Goal: Check status: Check status

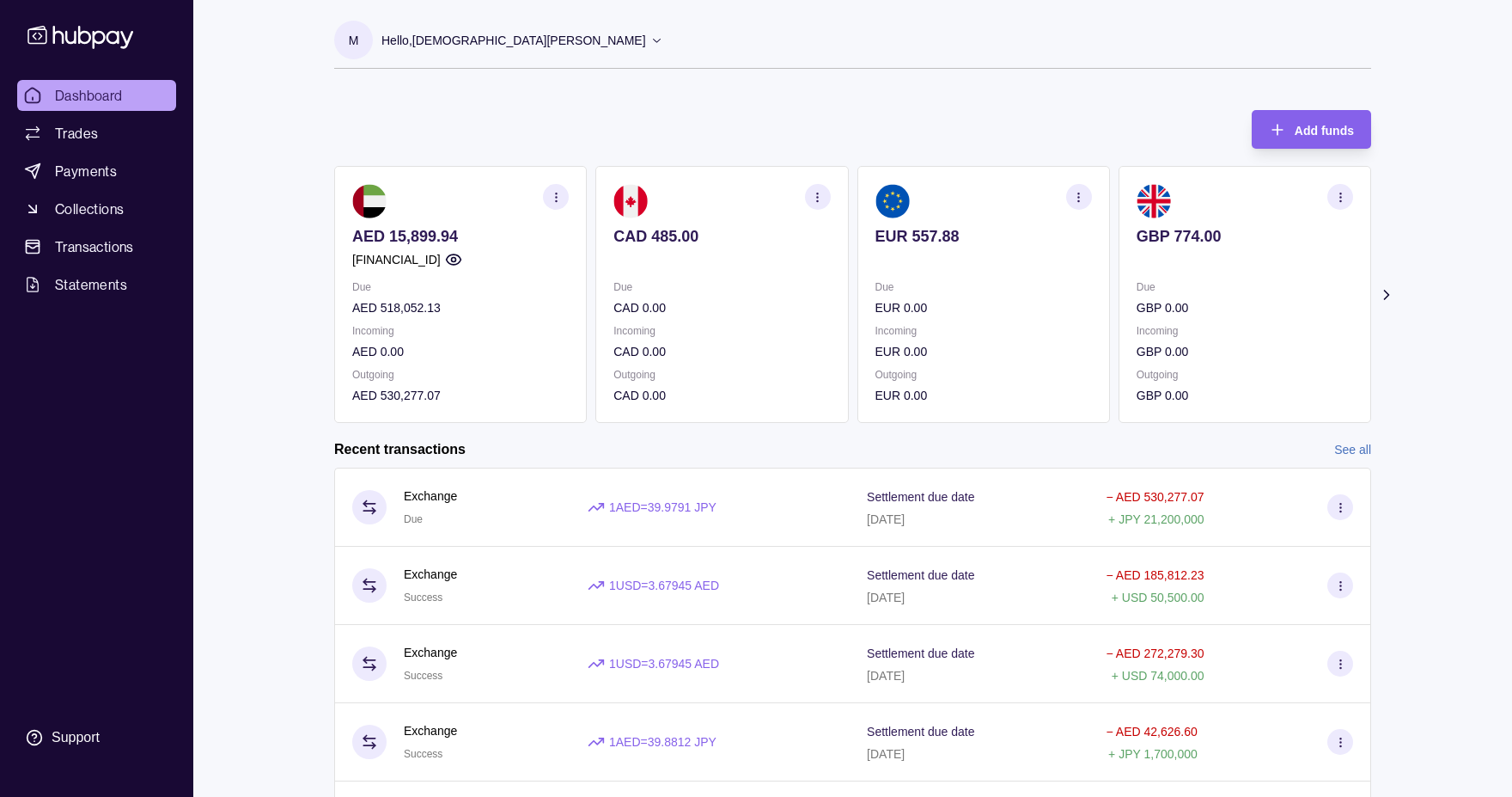
click at [1340, 449] on link "See all" at bounding box center [1353, 449] width 37 height 19
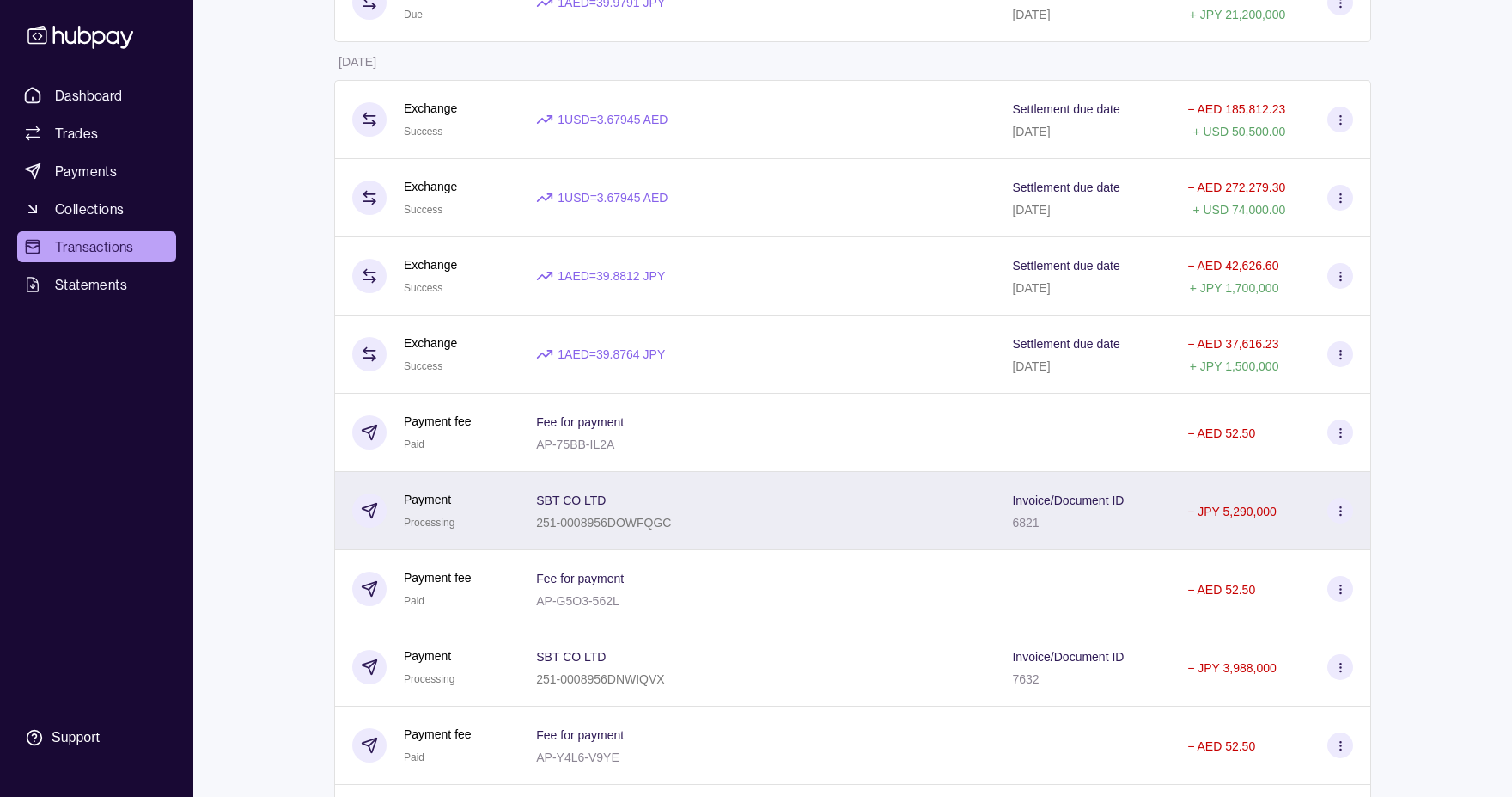
scroll to position [344, 0]
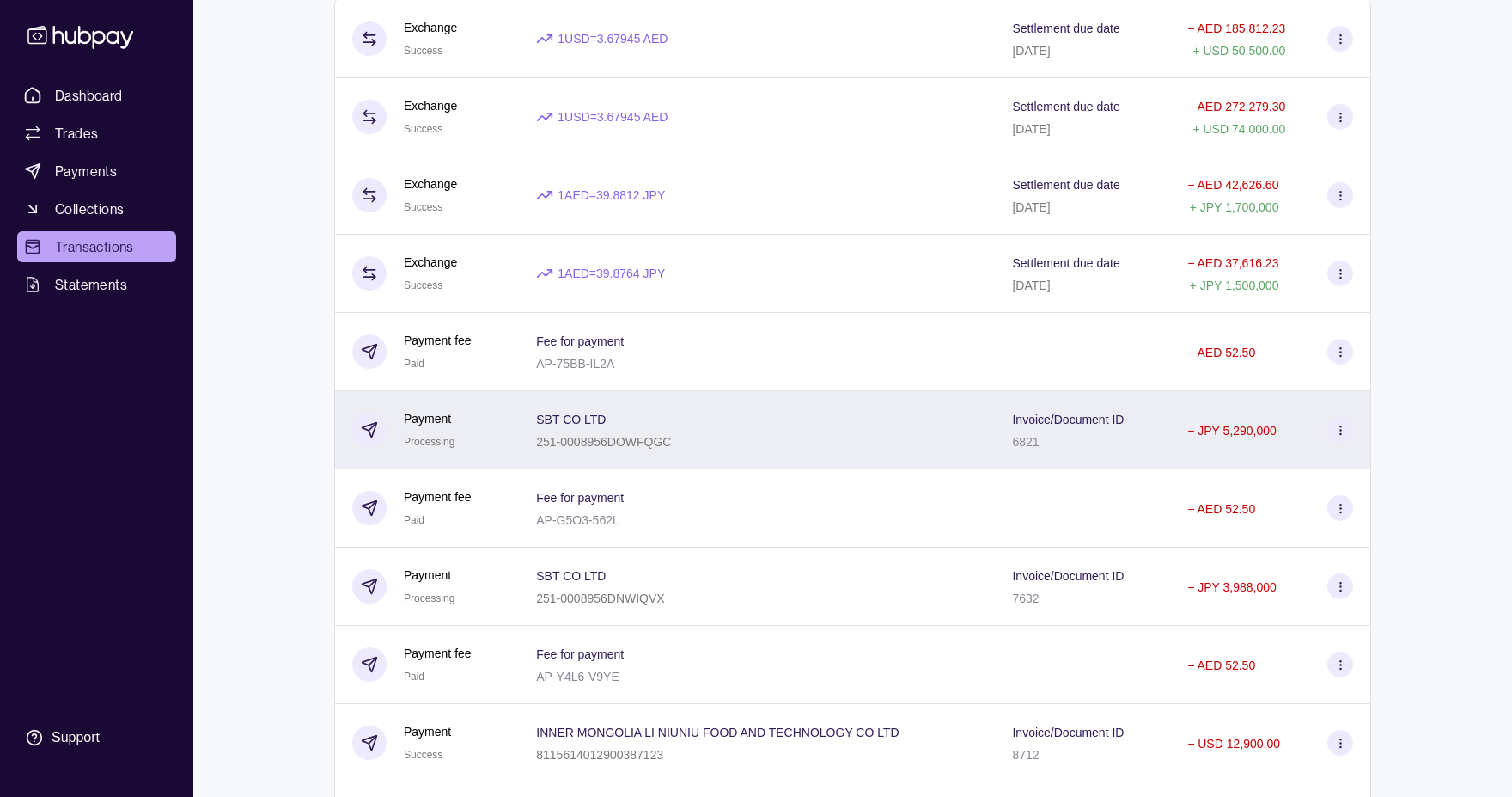
click at [989, 423] on div "SBT CO LTD 251-0008956DOWFQGC" at bounding box center [757, 430] width 476 height 78
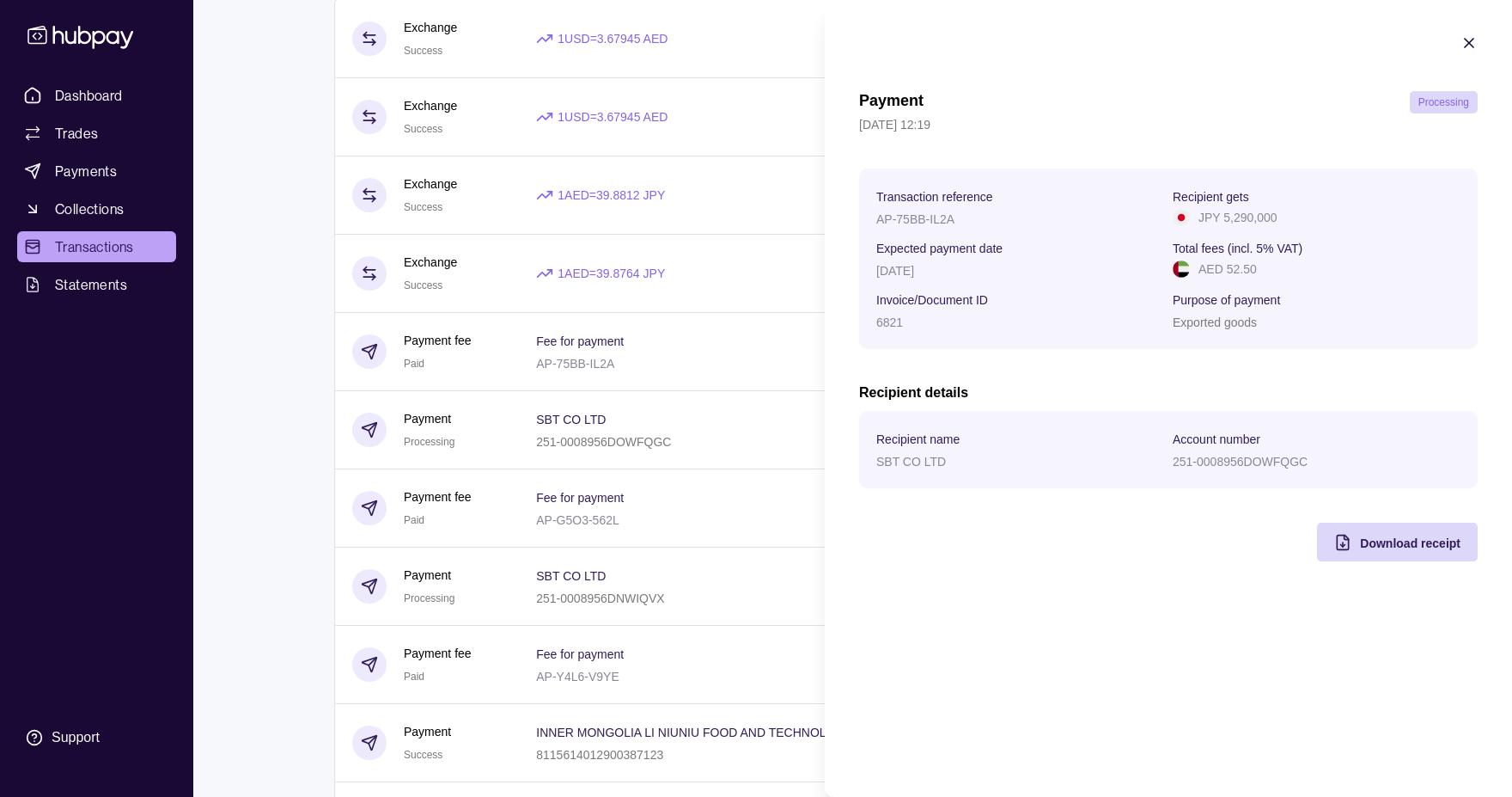
click at [1434, 101] on span "Processing" at bounding box center [1443, 102] width 51 height 12
click at [1431, 103] on span "Processing" at bounding box center [1443, 102] width 51 height 12
